Goal: Task Accomplishment & Management: Manage account settings

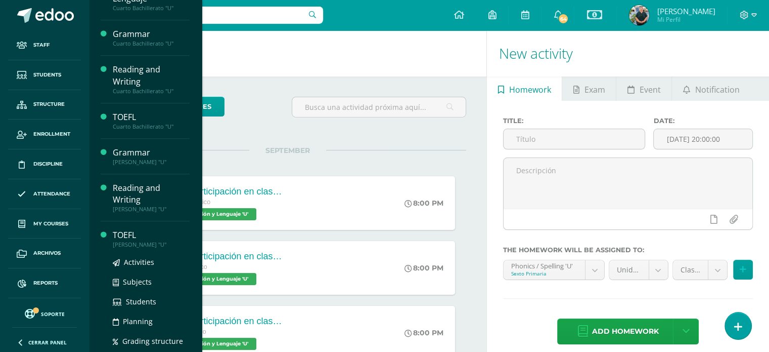
scroll to position [562, 0]
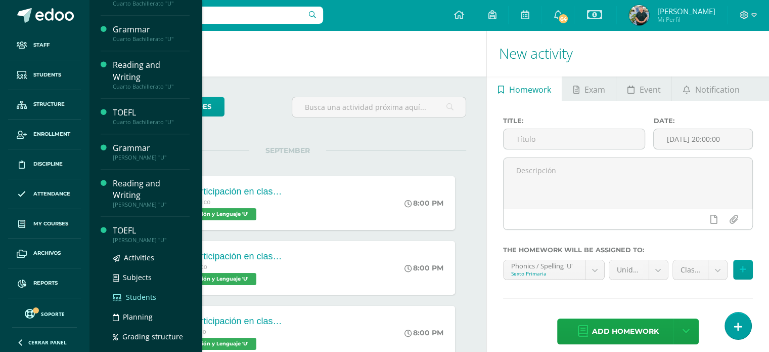
click at [136, 292] on span "Students" at bounding box center [141, 297] width 30 height 10
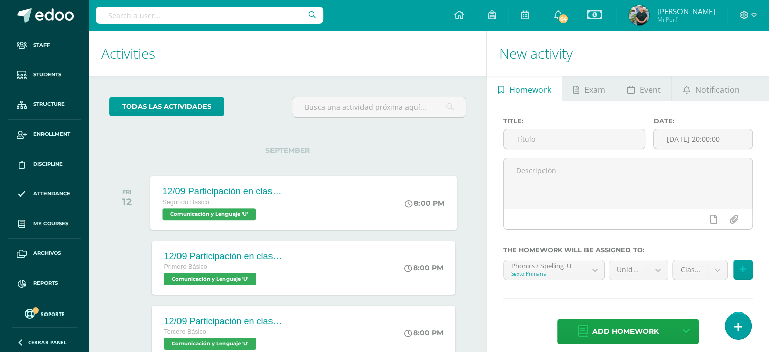
scroll to position [461, 0]
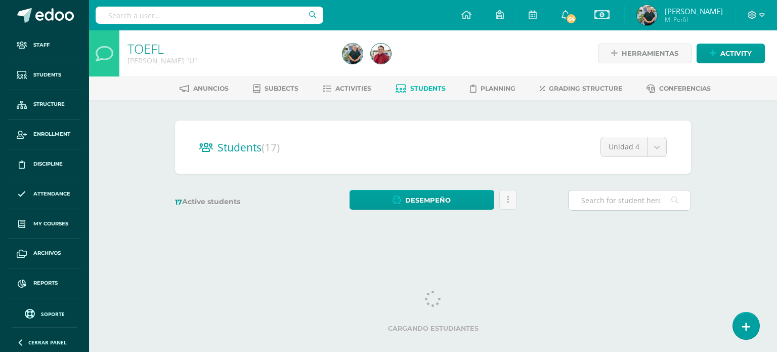
click at [613, 201] on input "text" at bounding box center [629, 200] width 122 height 20
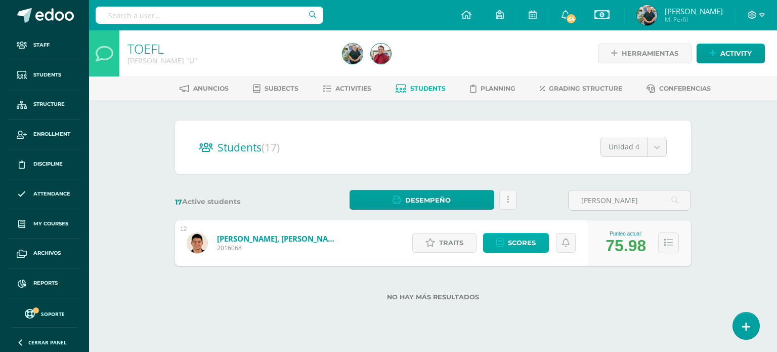
type input "orozco"
click at [507, 246] on link "Scores" at bounding box center [516, 243] width 66 height 20
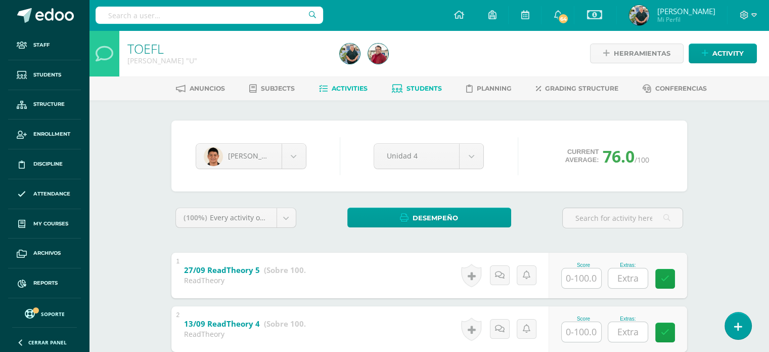
click at [348, 83] on link "Activities" at bounding box center [343, 88] width 49 height 16
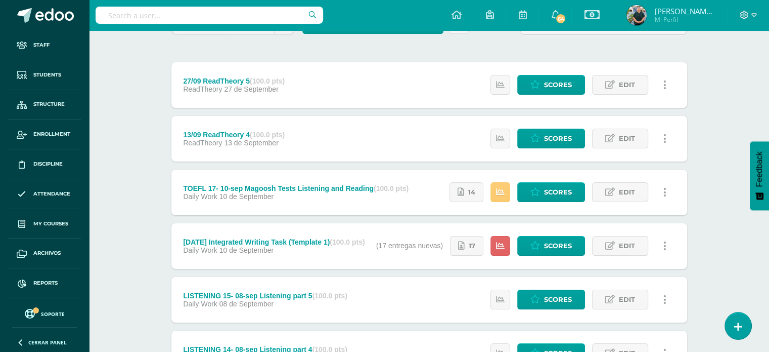
scroll to position [108, 0]
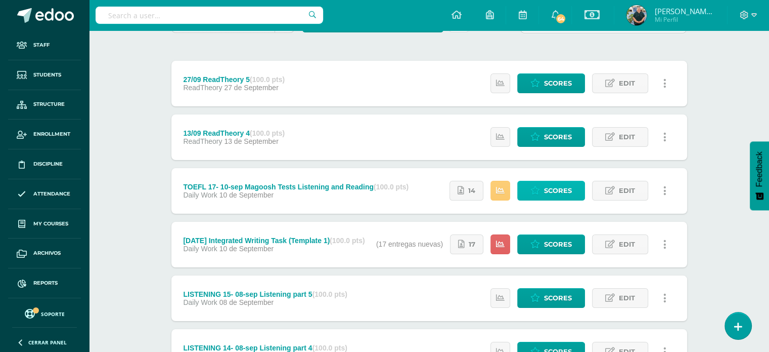
click at [551, 189] on span "Scores" at bounding box center [558, 190] width 28 height 19
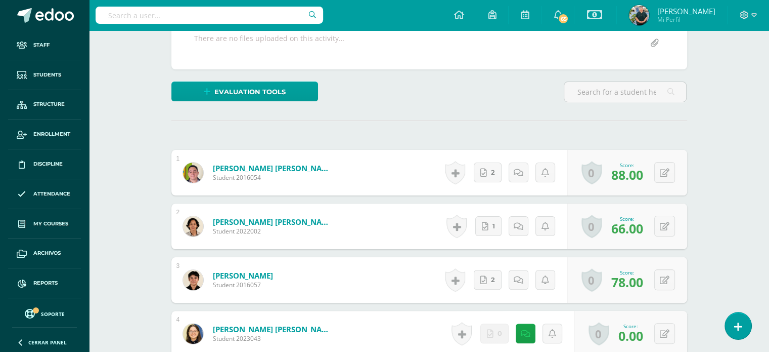
scroll to position [214, 0]
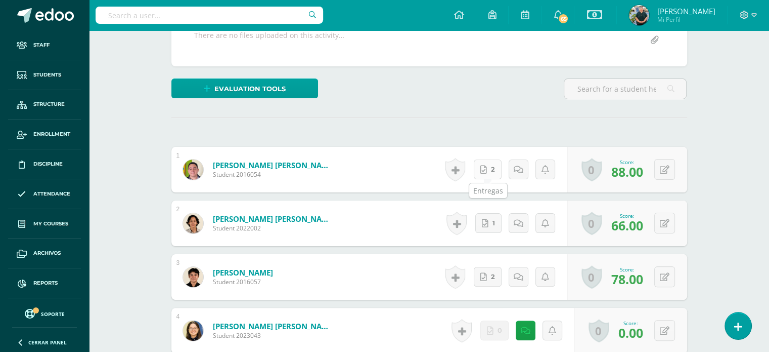
click at [492, 172] on span "2" at bounding box center [493, 169] width 4 height 19
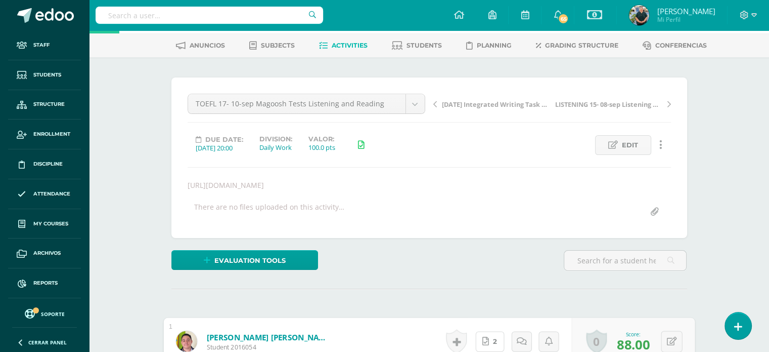
scroll to position [0, 0]
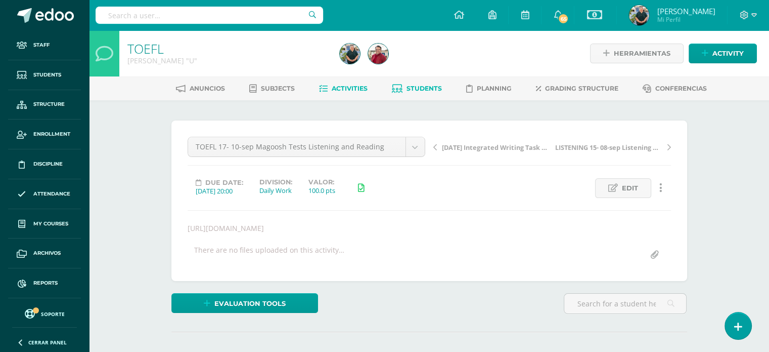
click at [421, 86] on span "Students" at bounding box center [424, 88] width 35 height 8
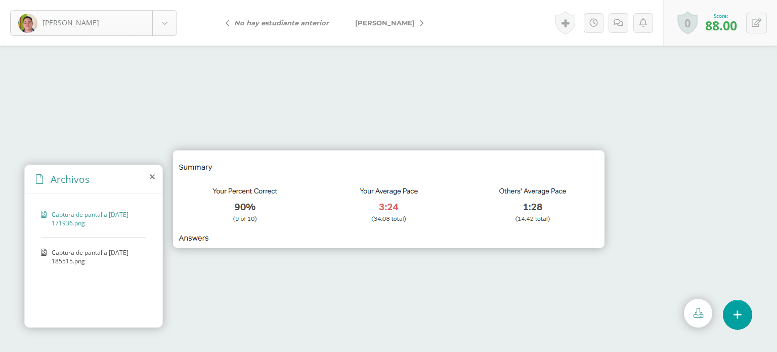
click at [165, 0] on body "[PERSON_NAME], [PERSON_NAME], [PERSON_NAME], [PERSON_NAME], [PERSON_NAME], Avi …" at bounding box center [388, 0] width 777 height 0
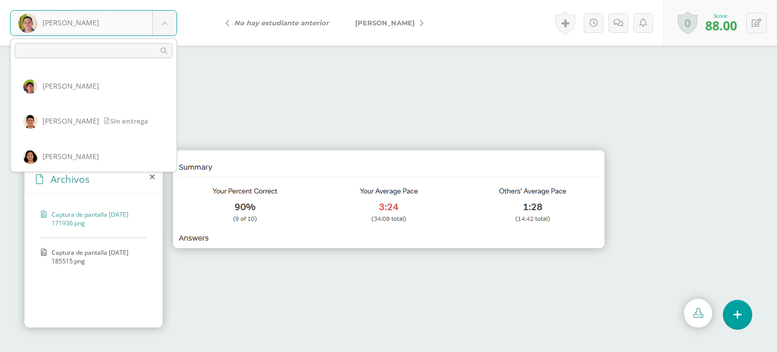
scroll to position [354, 0]
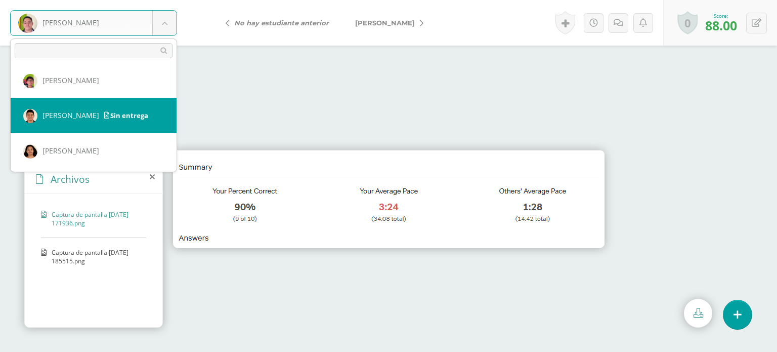
select select "234"
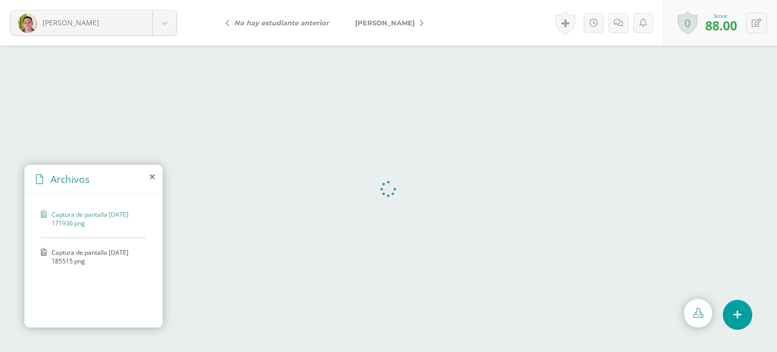
select select "234"
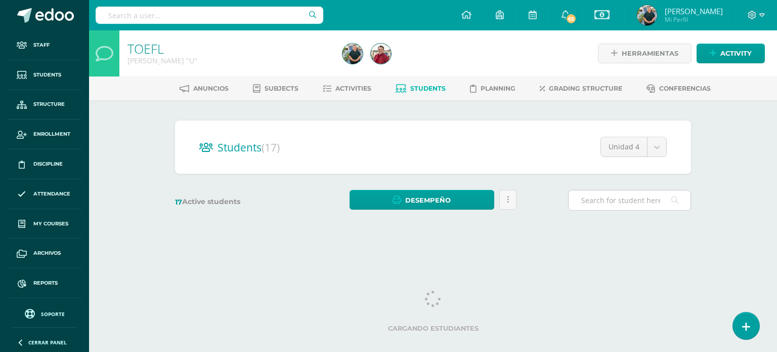
click at [625, 203] on input "text" at bounding box center [629, 200] width 122 height 20
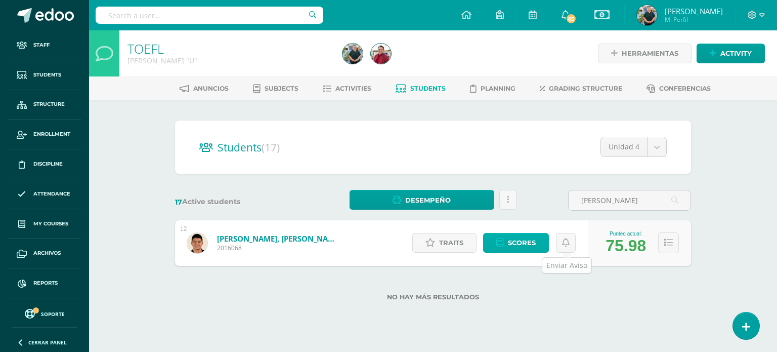
type input "orozco"
click at [529, 240] on span "Scores" at bounding box center [522, 242] width 28 height 19
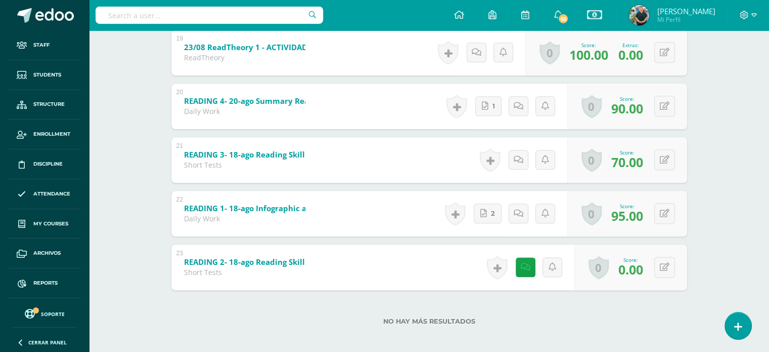
scroll to position [1193, 0]
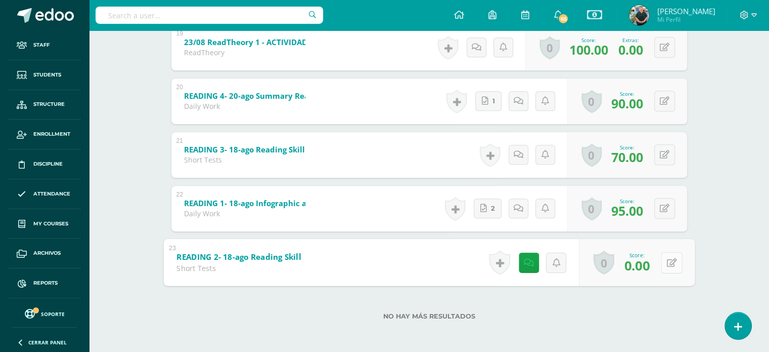
click at [664, 260] on button at bounding box center [671, 261] width 21 height 21
type input "63"
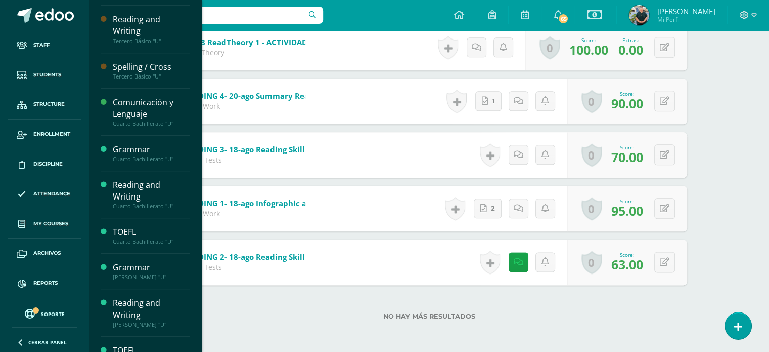
scroll to position [562, 0]
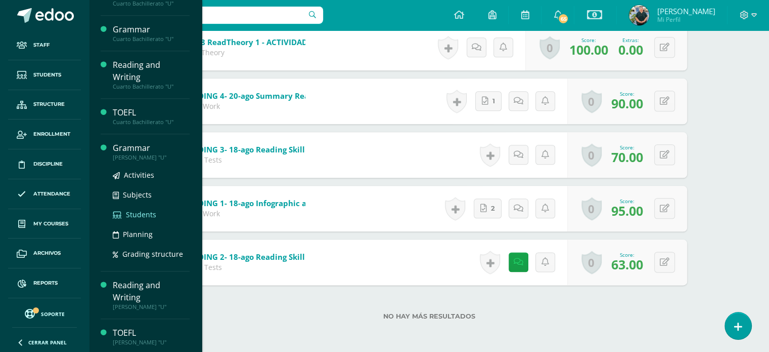
click at [130, 211] on span "Students" at bounding box center [141, 214] width 30 height 10
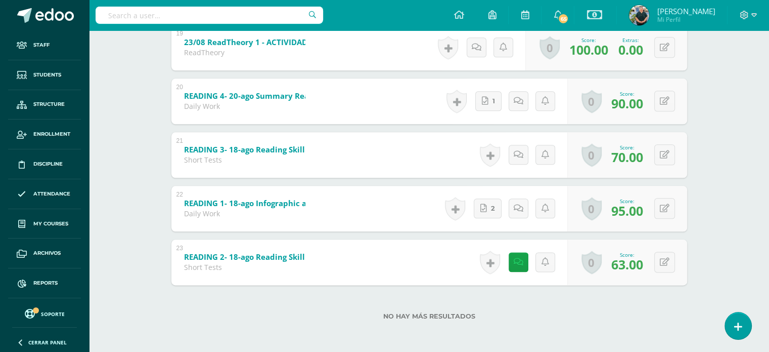
scroll to position [461, 0]
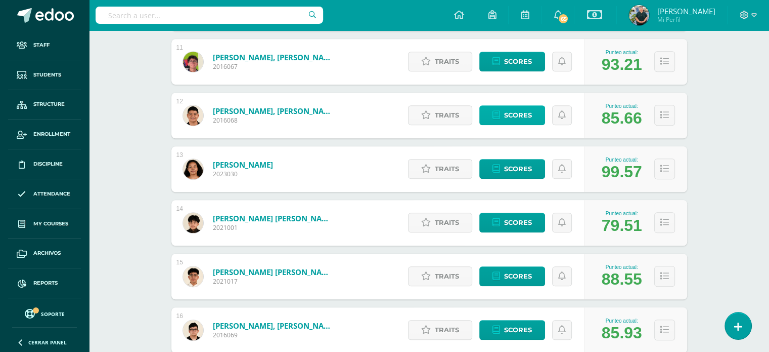
scroll to position [725, 0]
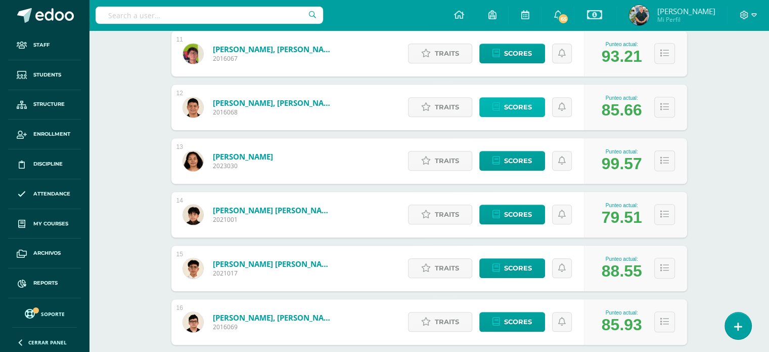
click at [516, 104] on span "Scores" at bounding box center [518, 107] width 28 height 19
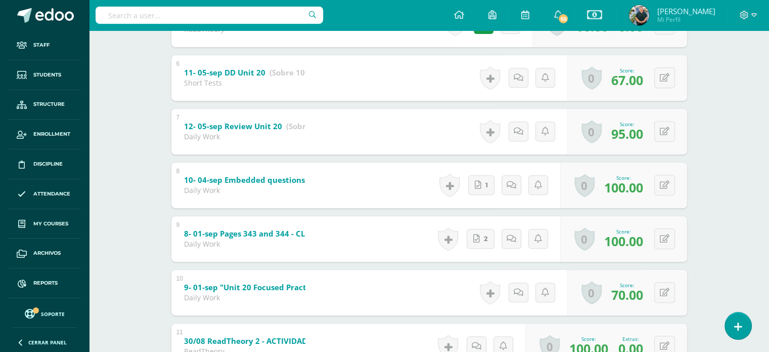
scroll to position [504, 0]
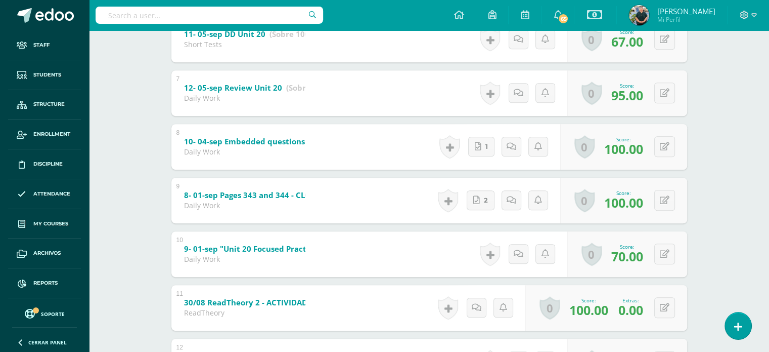
click at [358, 248] on div "10 9- 01-sep "Unit 20 Focused Practice C " - CLOSED (Sobre 100.0) Daily Work Sc…" at bounding box center [429, 254] width 516 height 46
click at [273, 244] on b "9- 01-sep "Unit 20 Focused Practice C " - CLOSED" at bounding box center [275, 248] width 182 height 10
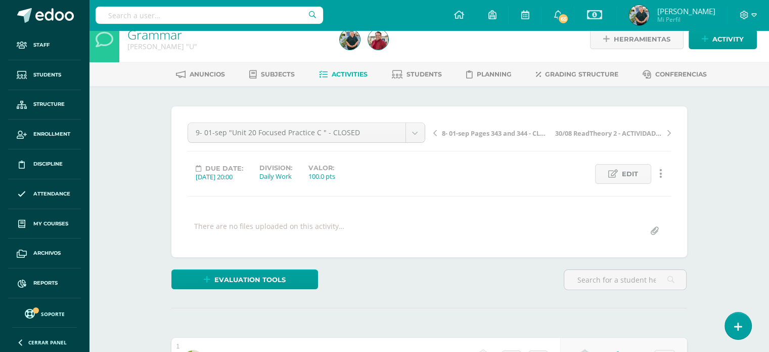
scroll to position [18, 0]
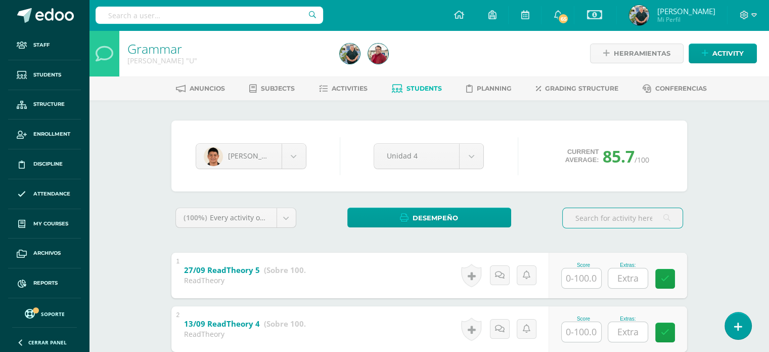
click at [192, 12] on input "text" at bounding box center [210, 15] width 228 height 17
type input "[PERSON_NAME]"
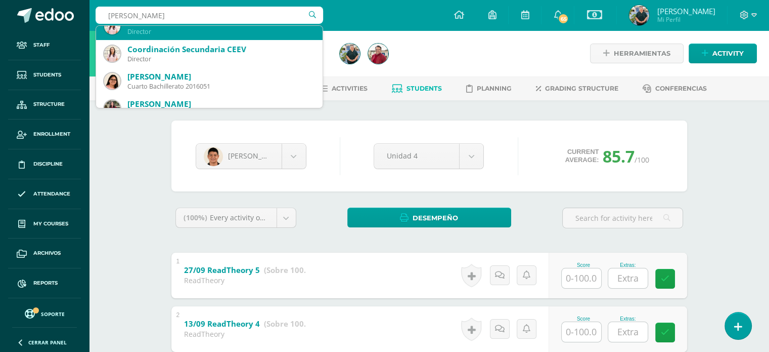
scroll to position [101, 0]
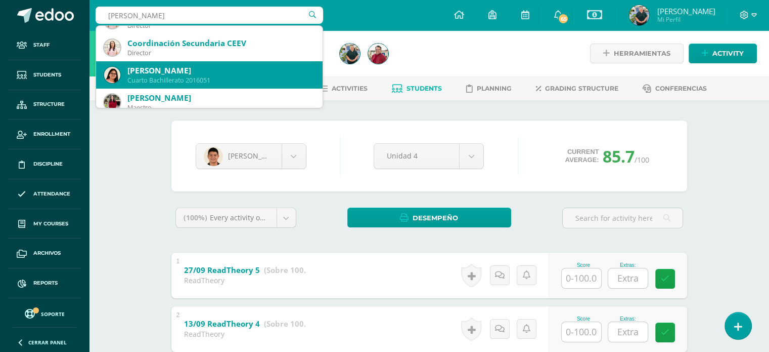
click at [148, 71] on div "[PERSON_NAME]" at bounding box center [220, 70] width 187 height 11
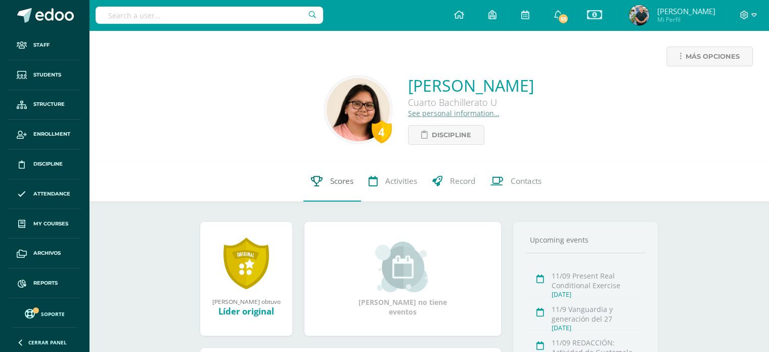
click at [346, 180] on span "Scores" at bounding box center [341, 180] width 23 height 11
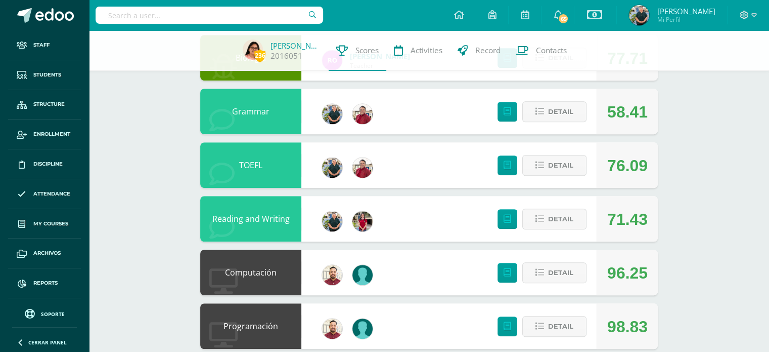
scroll to position [624, 0]
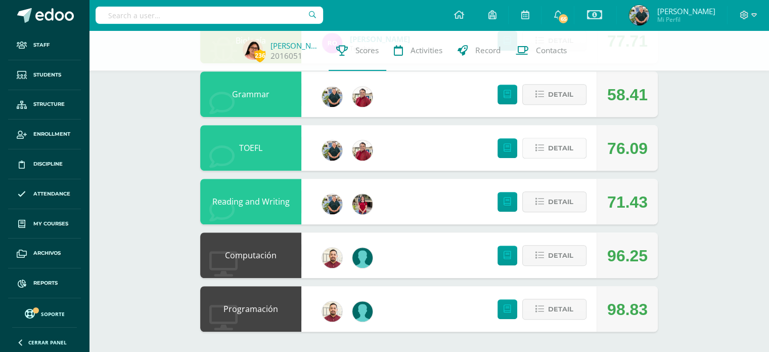
click at [555, 147] on span "Detail" at bounding box center [560, 148] width 25 height 19
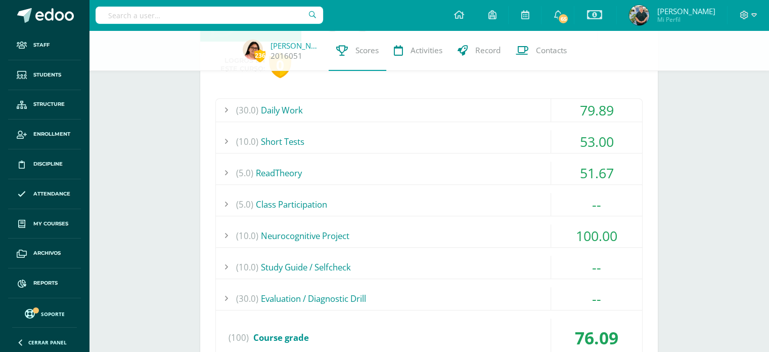
scroll to position [742, 0]
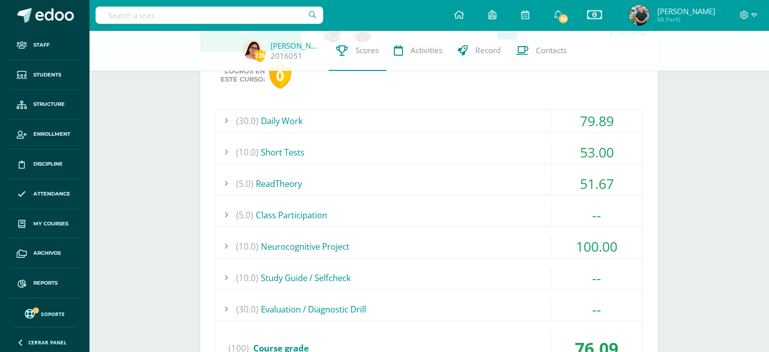
click at [286, 150] on div "(10.0) Short Tests" at bounding box center [429, 152] width 426 height 23
